Goal: Transaction & Acquisition: Purchase product/service

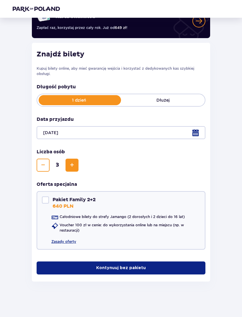
click at [135, 270] on p "Kontynuuj bez pakietu" at bounding box center [121, 268] width 50 height 6
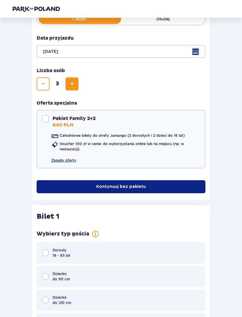
scroll to position [35, 0]
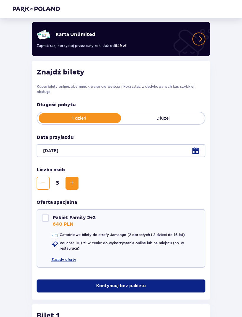
click at [201, 156] on div at bounding box center [121, 150] width 169 height 13
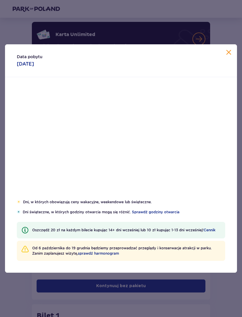
click at [203, 158] on div "19" at bounding box center [204, 155] width 29 height 13
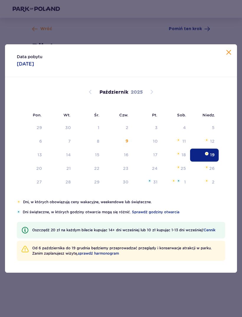
type input "19.10.25"
click at [196, 153] on div "19" at bounding box center [204, 155] width 29 height 13
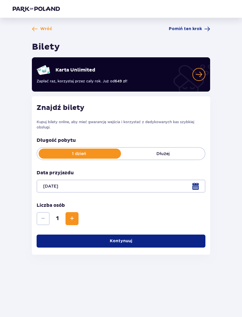
click at [197, 151] on p "Dłużej" at bounding box center [163, 154] width 84 height 6
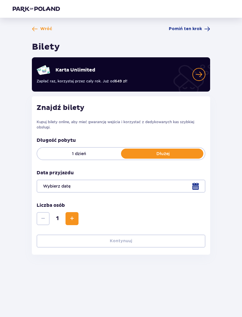
click at [99, 147] on div "1 dzień Dłużej" at bounding box center [121, 153] width 169 height 13
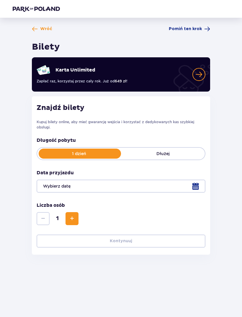
click at [197, 180] on div at bounding box center [121, 186] width 169 height 13
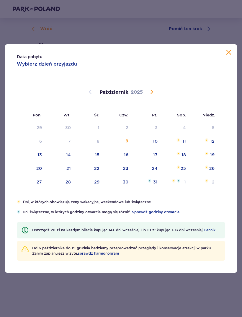
click at [215, 138] on div "12" at bounding box center [204, 141] width 29 height 13
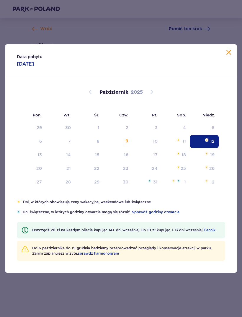
type input "12.10.25"
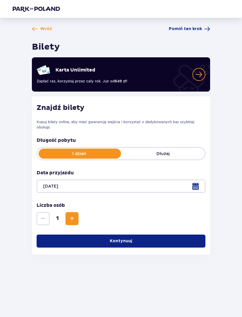
click at [81, 202] on div "Liczba osób 1" at bounding box center [121, 213] width 169 height 23
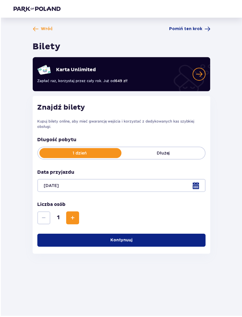
scroll to position [15, 0]
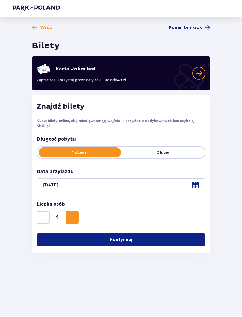
click at [80, 202] on div "Liczba osób 1" at bounding box center [121, 213] width 169 height 23
click at [67, 212] on button "Zwiększ" at bounding box center [72, 218] width 13 height 13
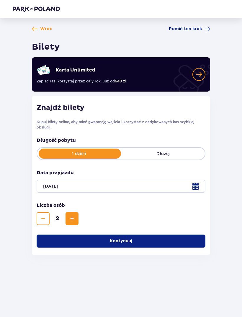
click at [75, 215] on span "Zwiększ" at bounding box center [72, 218] width 7 height 7
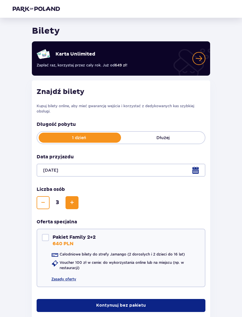
click at [156, 304] on button "Kontynuuj bez pakietu" at bounding box center [121, 305] width 169 height 13
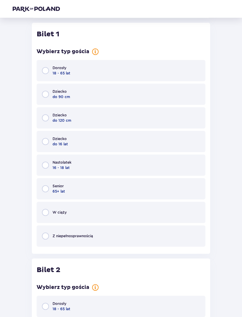
scroll to position [318, 0]
click at [46, 74] on input "radio" at bounding box center [45, 70] width 7 height 7
radio input "true"
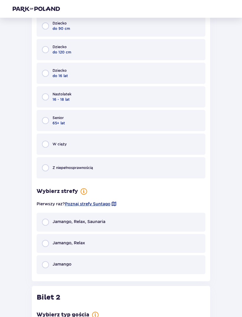
scroll to position [378, 0]
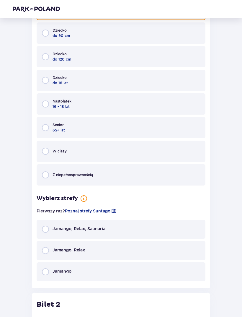
click at [111, 273] on div "Jamango" at bounding box center [121, 272] width 169 height 19
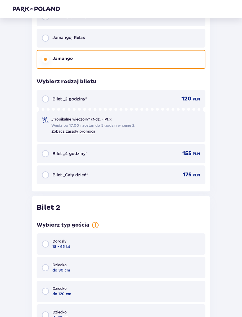
scroll to position [588, 0]
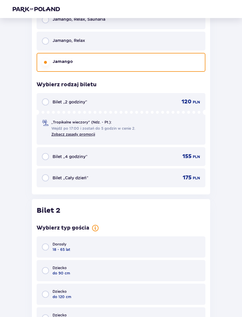
click at [164, 101] on div "Bilet „2 godziny” 120 PLN" at bounding box center [121, 101] width 158 height 7
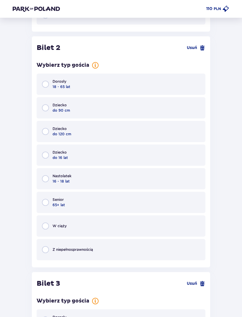
scroll to position [763, 0]
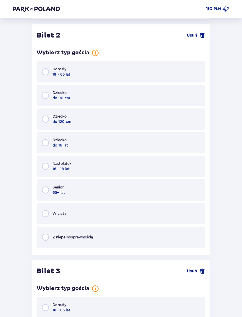
click at [129, 172] on div "Nastolatek 16 - 18 lat" at bounding box center [121, 166] width 169 height 21
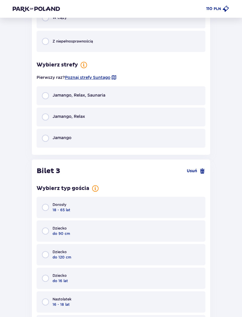
scroll to position [997, 0]
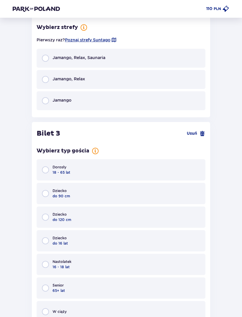
click at [58, 61] on div "Jamango, Relax, Saunaria" at bounding box center [121, 58] width 169 height 19
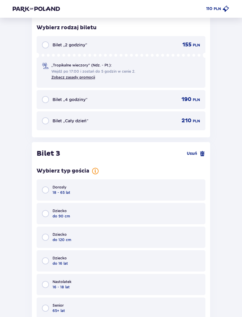
scroll to position [1093, 0]
click at [182, 44] on div "155 PLN" at bounding box center [187, 44] width 27 height 7
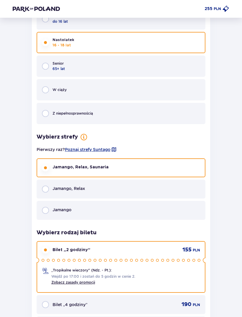
scroll to position [891, 0]
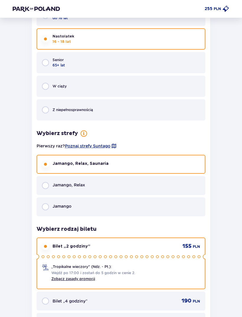
click at [124, 208] on div "Jamango" at bounding box center [121, 206] width 169 height 19
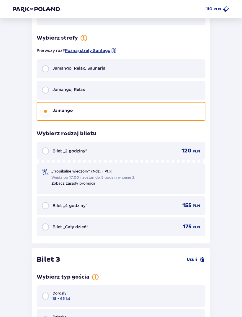
click at [165, 148] on div "Bilet „2 godziny” 120 PLN" at bounding box center [121, 150] width 158 height 7
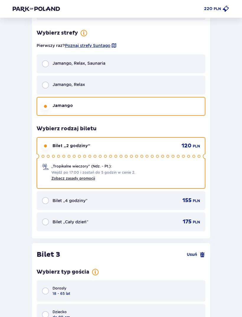
scroll to position [1188, 0]
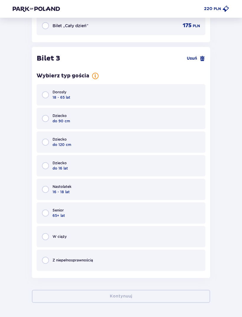
click at [127, 193] on div "Nastolatek 16 - 18 lat" at bounding box center [121, 189] width 169 height 21
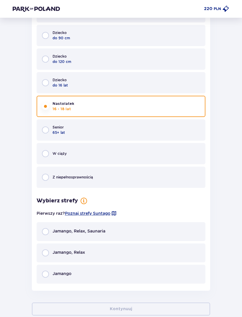
scroll to position [1283, 0]
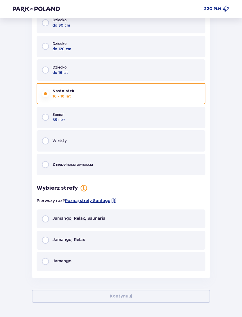
click at [108, 264] on div "Jamango" at bounding box center [121, 261] width 169 height 19
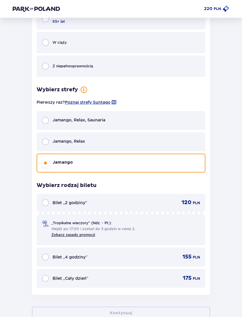
scroll to position [1381, 0]
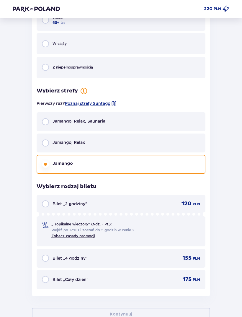
click at [63, 204] on span "Bilet „2 godziny”" at bounding box center [70, 204] width 35 height 6
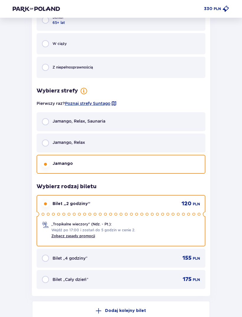
scroll to position [1446, 0]
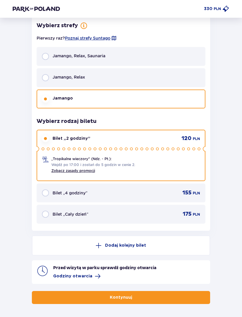
click at [166, 297] on button "Kontynuuj" at bounding box center [121, 297] width 179 height 13
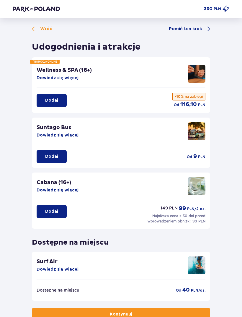
click at [194, 31] on span "Pomiń ten krok" at bounding box center [185, 29] width 33 height 6
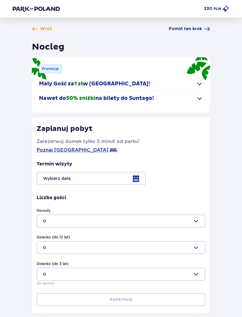
click at [42, 28] on span "Wróć" at bounding box center [46, 29] width 12 height 6
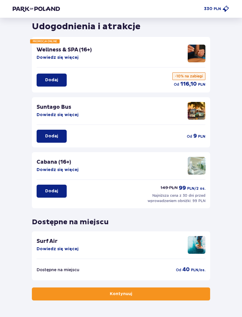
click at [185, 294] on button "Kontynuuj" at bounding box center [121, 294] width 179 height 13
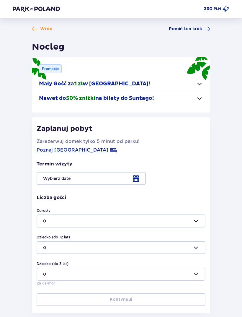
click at [196, 26] on span "Pomiń ten krok" at bounding box center [185, 29] width 33 height 6
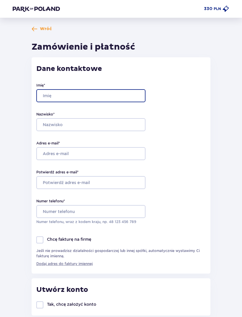
click at [115, 95] on input "Imię *" at bounding box center [90, 95] width 109 height 13
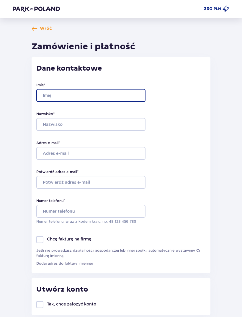
type input "Karolina"
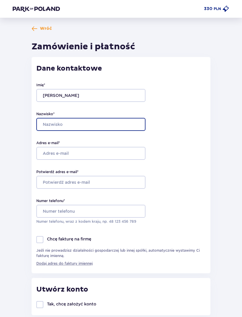
type input "Trochimiuk"
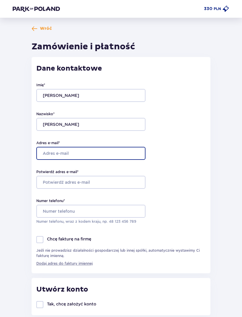
type input "[EMAIL_ADDRESS][DOMAIN_NAME]"
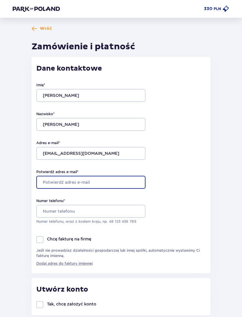
type input "[EMAIL_ADDRESS][DOMAIN_NAME]"
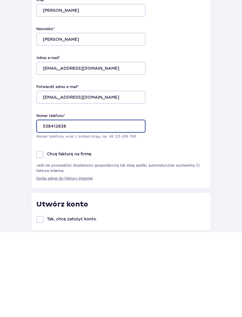
type input "538412838"
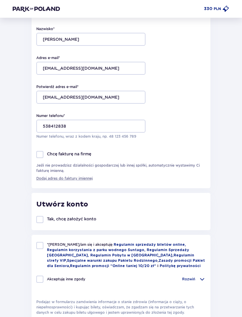
click at [72, 243] on span "*Zapoznałem/am się i akceptuję" at bounding box center [80, 244] width 67 height 4
checkbox input "true"
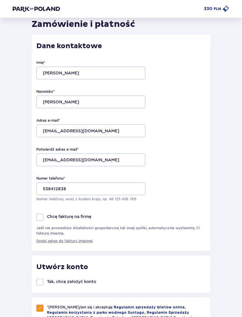
scroll to position [0, 0]
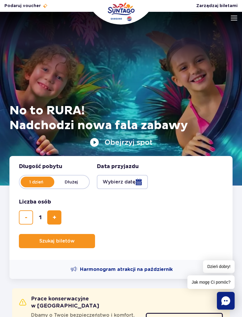
click at [235, 20] on img at bounding box center [234, 18] width 7 height 5
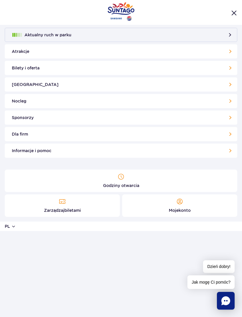
click at [189, 210] on link "Moje konto" at bounding box center [179, 206] width 115 height 22
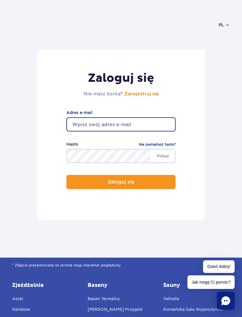
type input "trochimiukkarolinka@gmail.com"
click at [121, 183] on button "Zaloguj się" at bounding box center [121, 182] width 109 height 14
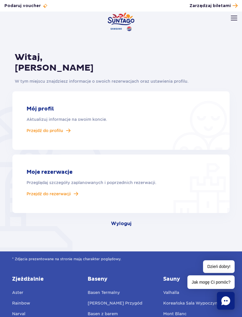
click at [69, 195] on span "Przejdź do rezerwacji" at bounding box center [49, 193] width 44 height 5
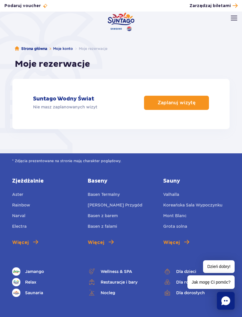
click at [193, 104] on link "Zaplanuj wizytę" at bounding box center [176, 103] width 65 height 14
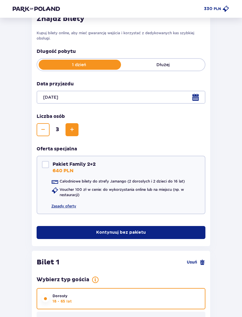
scroll to position [89, 0]
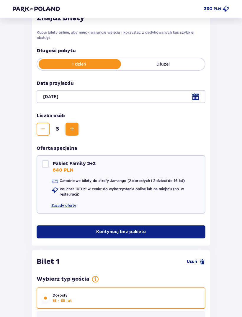
click at [205, 98] on div at bounding box center [121, 96] width 169 height 13
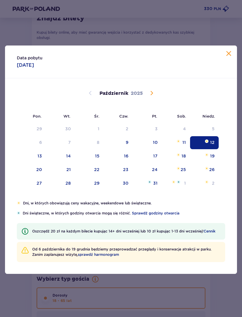
click at [224, 58] on div "Data pobytu 12.10.2025" at bounding box center [121, 62] width 232 height 33
click at [228, 57] on span "Zamknij" at bounding box center [229, 53] width 7 height 7
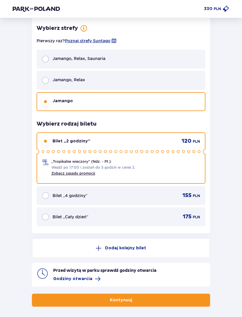
scroll to position [1446, 0]
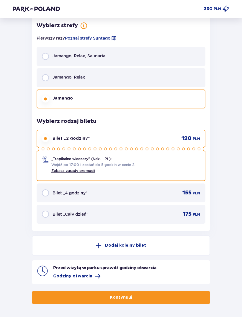
click at [147, 297] on button "Kontynuuj" at bounding box center [121, 297] width 179 height 13
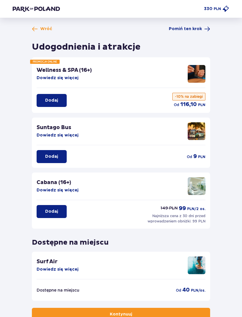
click at [200, 29] on span "Pomiń ten krok" at bounding box center [185, 29] width 33 height 6
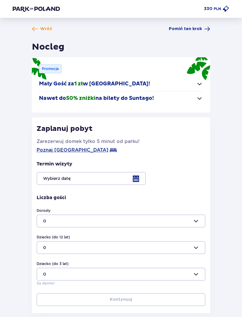
click at [199, 28] on span "Pomiń ten krok" at bounding box center [185, 29] width 33 height 6
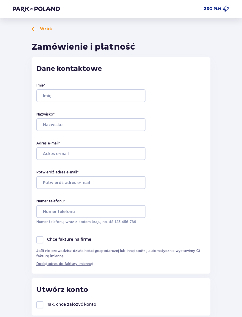
type input "Karolina"
type input "Trochimiuk"
type input "[EMAIL_ADDRESS][DOMAIN_NAME]"
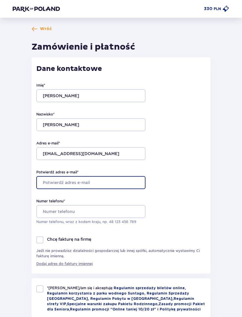
click at [121, 182] on input "Potwierdź adres e-mail *" at bounding box center [90, 182] width 109 height 13
type input "[EMAIL_ADDRESS][DOMAIN_NAME]"
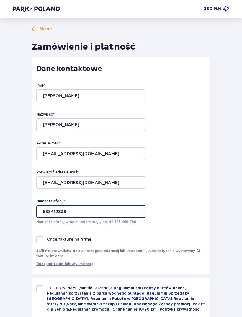
type input "538412838"
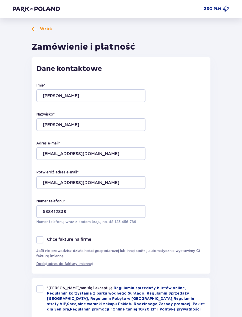
click at [168, 221] on div "Numer telefonu * 538412838 Numer telefonu, wraz z kodem kraju, np. 48 ​123 ​456…" at bounding box center [121, 212] width 170 height 26
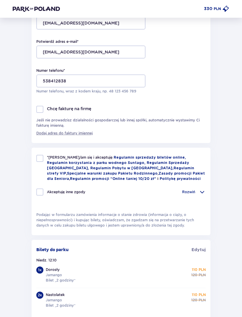
scroll to position [132, 0]
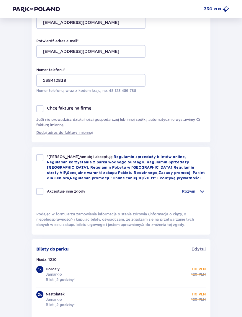
click at [40, 155] on div at bounding box center [39, 157] width 7 height 7
checkbox input "true"
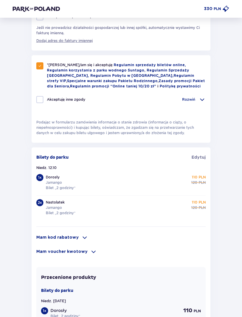
scroll to position [225, 0]
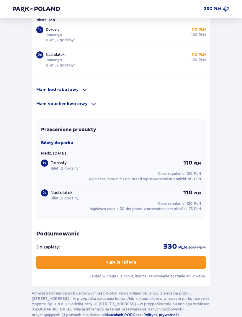
click at [185, 265] on button "Kupuję i płacę" at bounding box center [121, 262] width 170 height 13
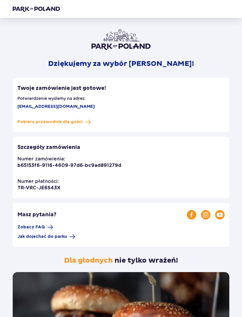
scroll to position [1, 0]
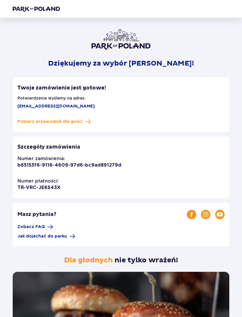
click at [76, 120] on span "Pobierz przewodnik dla gości" at bounding box center [49, 122] width 65 height 6
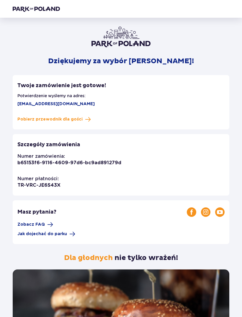
scroll to position [4, 0]
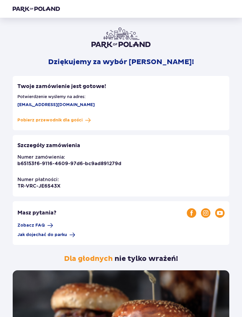
scroll to position [0, 0]
